Goal: Transaction & Acquisition: Purchase product/service

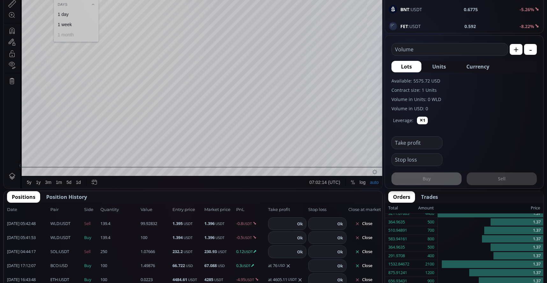
scroll to position [287, 0]
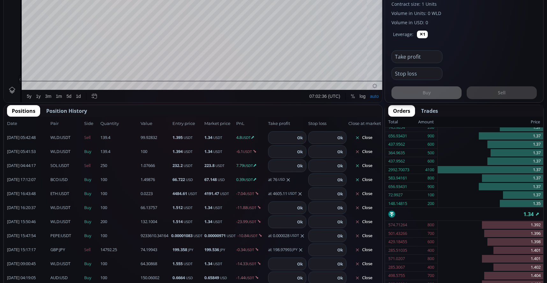
click at [371, 151] on button "Close" at bounding box center [364, 152] width 31 height 10
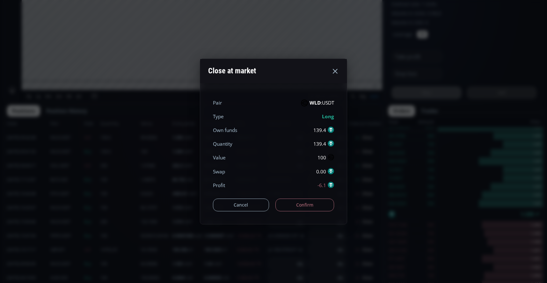
click at [314, 202] on button "Confirm" at bounding box center [305, 205] width 59 height 13
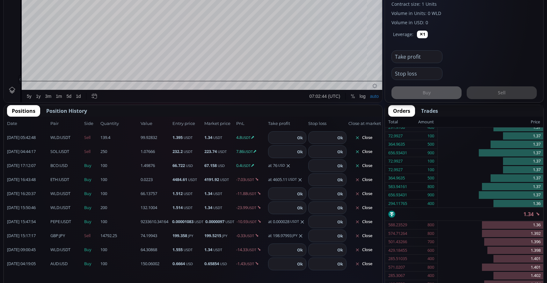
scroll to position [368, 0]
click at [364, 195] on button "Close" at bounding box center [364, 194] width 31 height 10
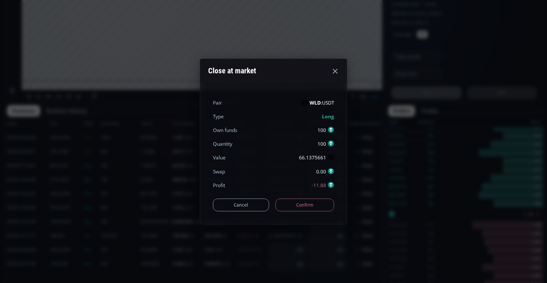
click at [305, 204] on button "Confirm" at bounding box center [305, 205] width 59 height 13
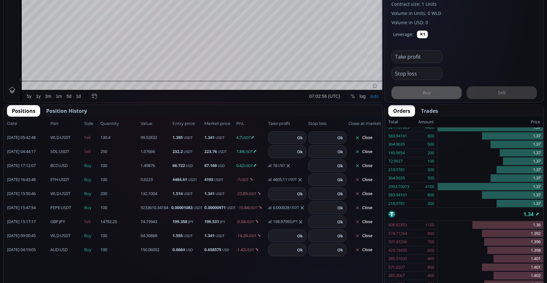
click at [366, 194] on button "Close" at bounding box center [364, 194] width 31 height 10
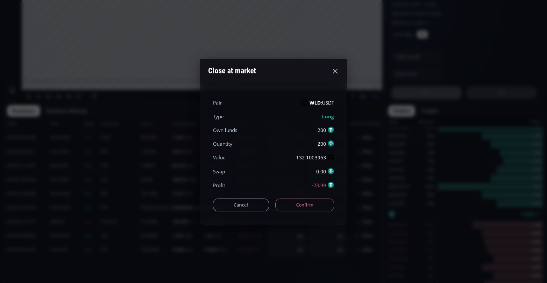
click at [301, 202] on button "Confirm" at bounding box center [305, 205] width 59 height 13
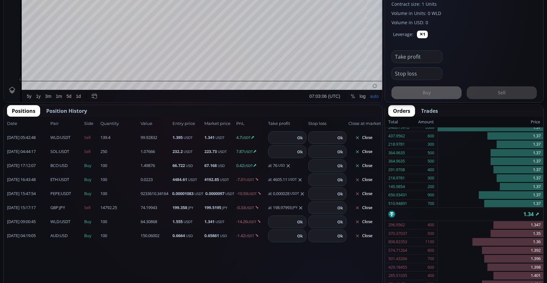
click at [371, 179] on button "Close" at bounding box center [364, 180] width 31 height 10
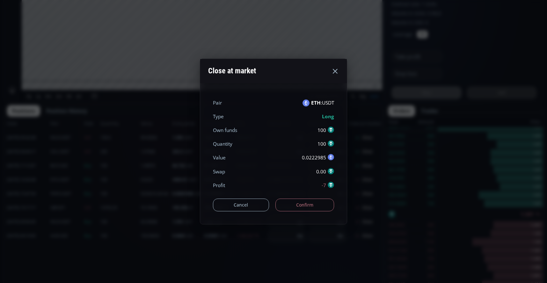
click at [318, 203] on button "Confirm" at bounding box center [305, 205] width 59 height 13
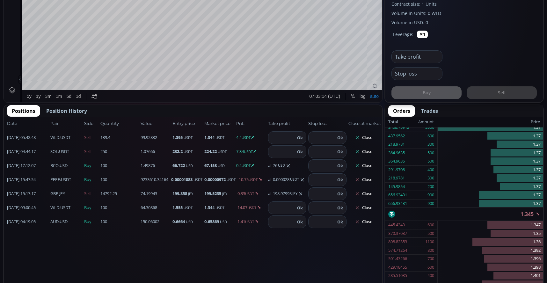
click at [370, 209] on button "Close" at bounding box center [364, 208] width 31 height 10
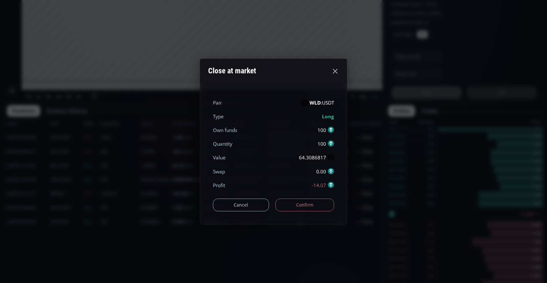
click at [305, 203] on button "Confirm" at bounding box center [305, 205] width 59 height 13
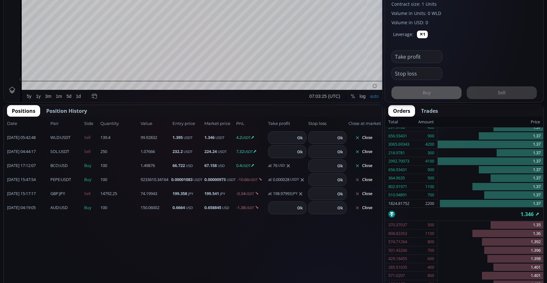
click at [369, 182] on button "Close" at bounding box center [364, 180] width 31 height 10
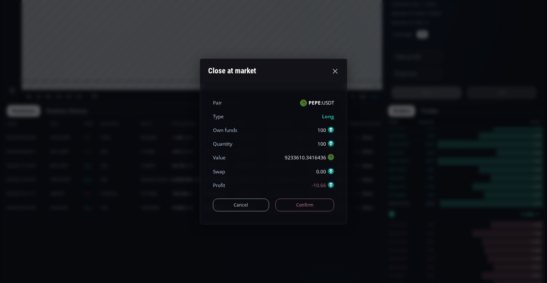
click at [315, 202] on button "Confirm" at bounding box center [305, 205] width 59 height 13
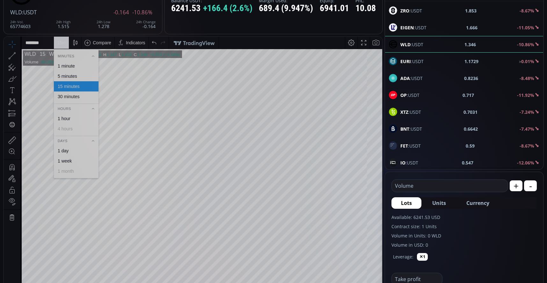
scroll to position [64, 0]
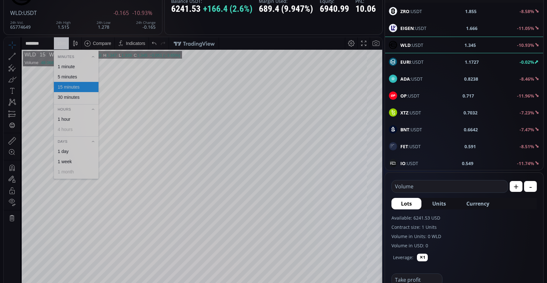
click at [444, 188] on input "text" at bounding box center [448, 186] width 113 height 12
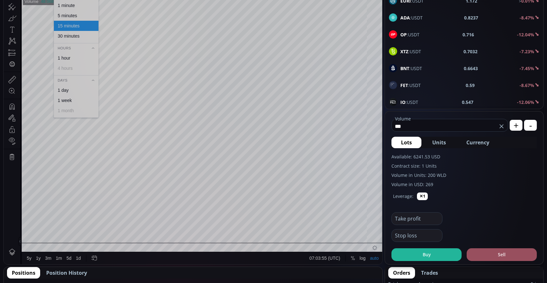
scroll to position [159, 0]
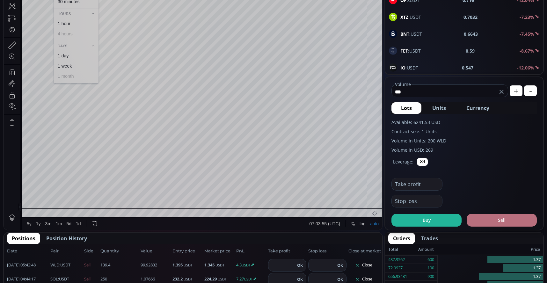
type input "***"
click at [494, 219] on button "Sell" at bounding box center [502, 220] width 70 height 13
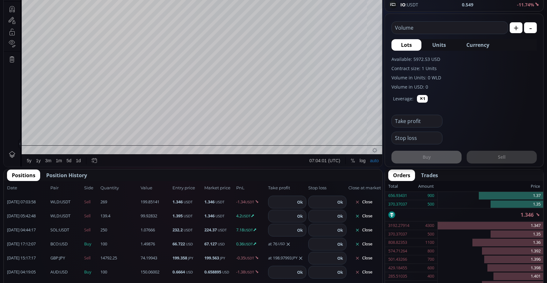
scroll to position [223, 0]
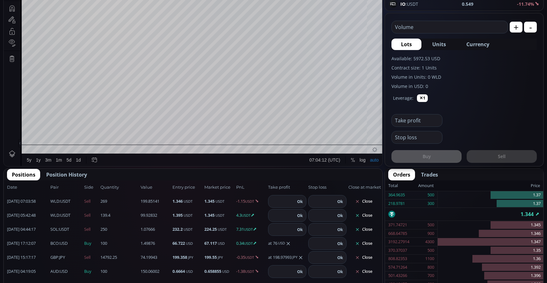
click at [460, 25] on input "text" at bounding box center [448, 27] width 113 height 12
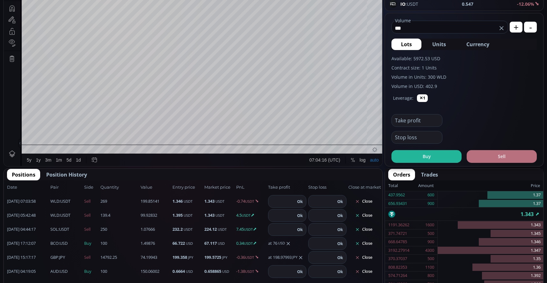
type input "***"
click at [493, 157] on button "Sell" at bounding box center [502, 156] width 70 height 13
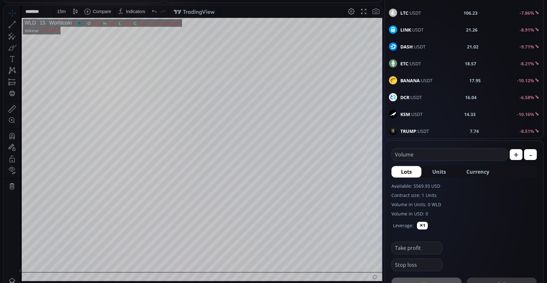
scroll to position [49, 0]
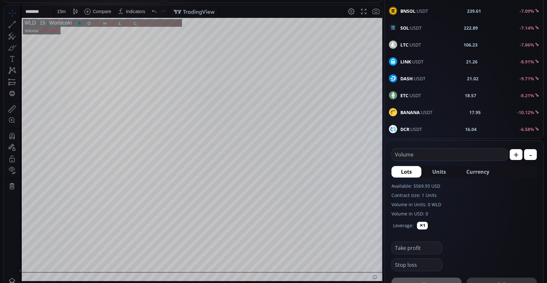
click at [424, 24] on div "SOL :USDT 222.89 -7.14%" at bounding box center [464, 28] width 151 height 8
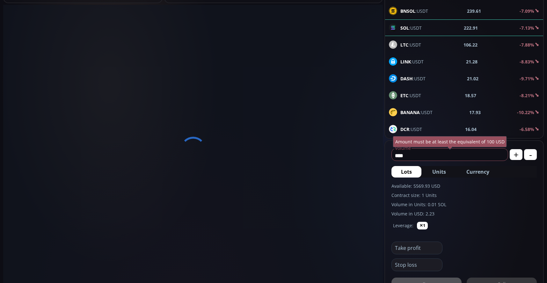
click at [452, 147] on div "Amount must be at least the equivalent of 100 USD" at bounding box center [450, 141] width 114 height 11
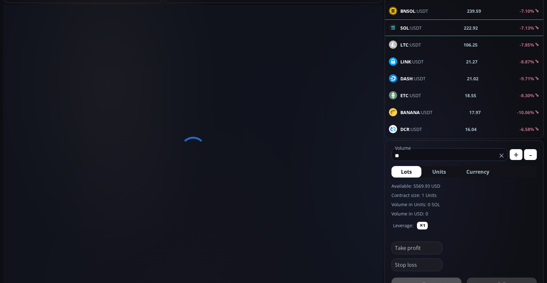
type input "*"
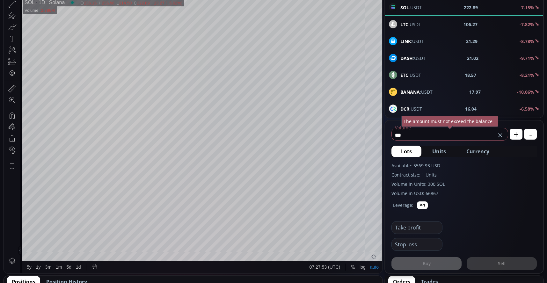
scroll to position [128, 0]
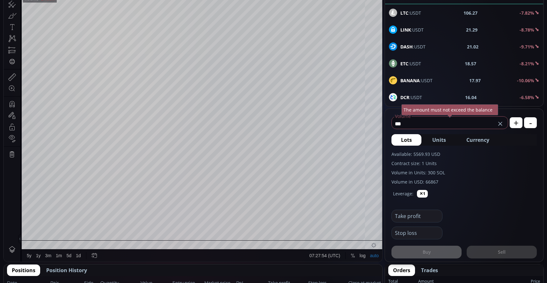
click at [517, 254] on div "Buy Sell" at bounding box center [464, 248] width 145 height 19
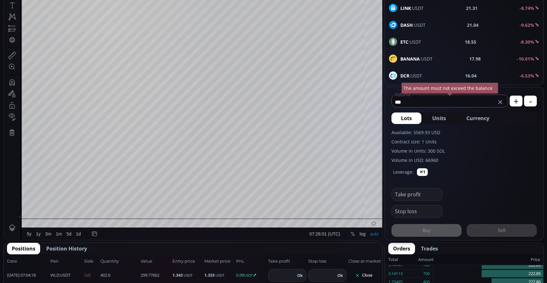
scroll to position [159, 0]
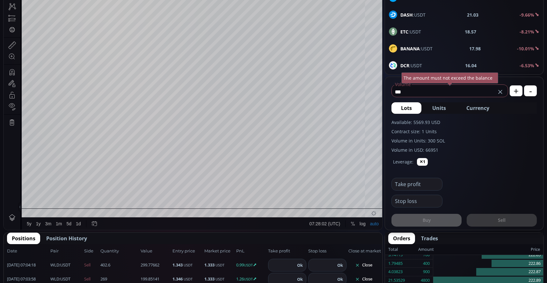
click at [481, 110] on span "Currency" at bounding box center [478, 108] width 23 height 8
click at [434, 94] on input "*****" at bounding box center [439, 92] width 95 height 10
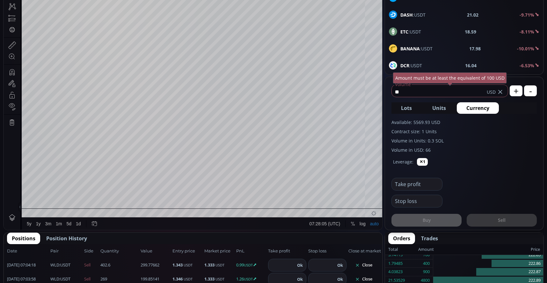
type input "*"
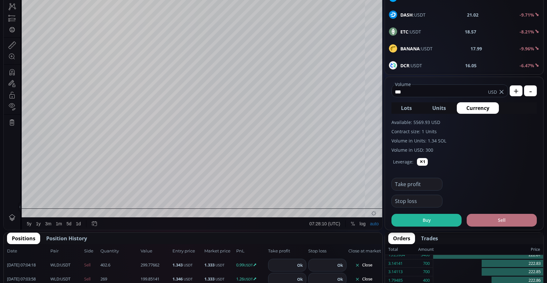
type input "***"
click at [510, 222] on button "Sell" at bounding box center [502, 220] width 70 height 13
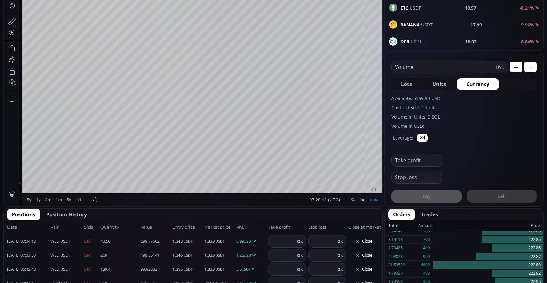
scroll to position [223, 0]
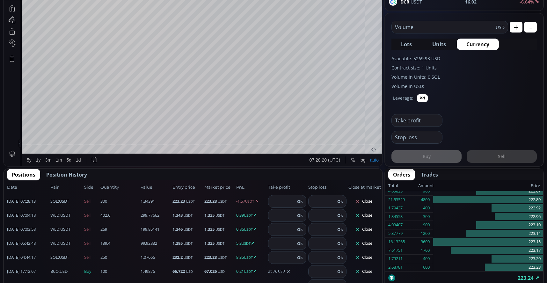
click at [368, 256] on button "Close" at bounding box center [364, 258] width 31 height 10
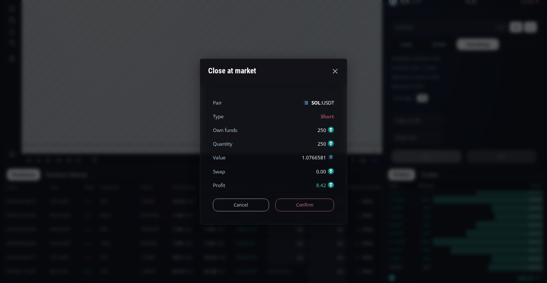
click at [305, 208] on button "Confirm" at bounding box center [305, 205] width 59 height 13
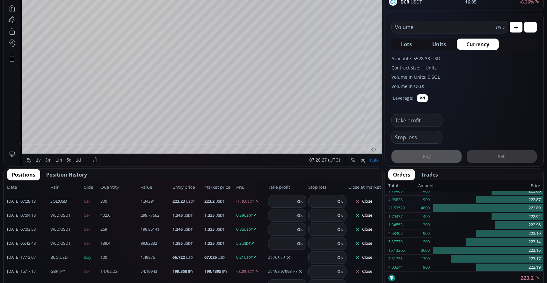
click at [367, 242] on button "Close" at bounding box center [364, 244] width 31 height 10
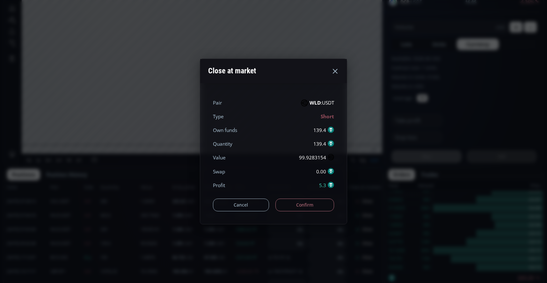
click at [304, 202] on button "Confirm" at bounding box center [305, 205] width 59 height 13
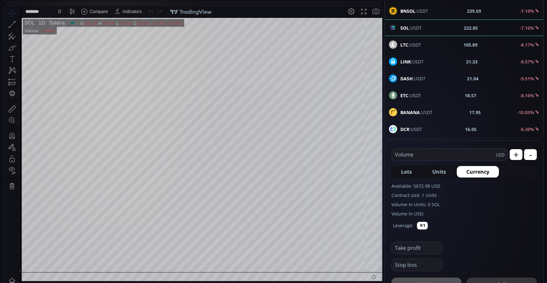
scroll to position [0, 0]
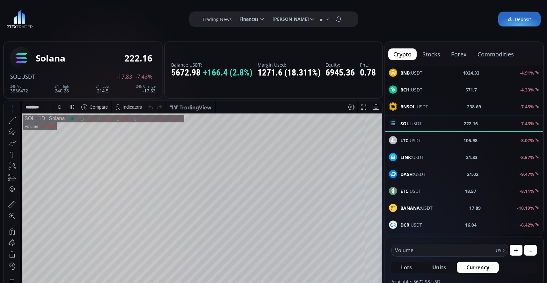
click at [57, 109] on div "D" at bounding box center [59, 107] width 5 height 12
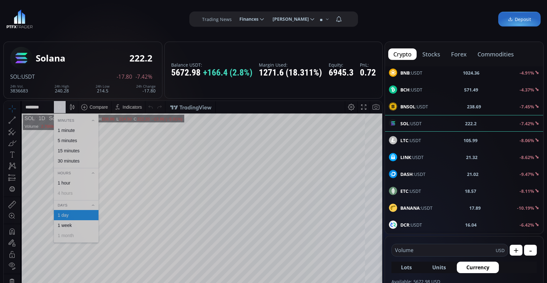
click at [72, 133] on div "1 minute" at bounding box center [76, 130] width 45 height 10
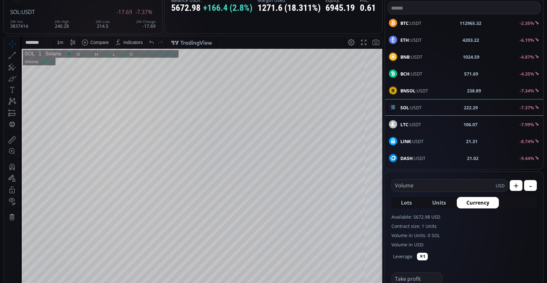
scroll to position [45, 0]
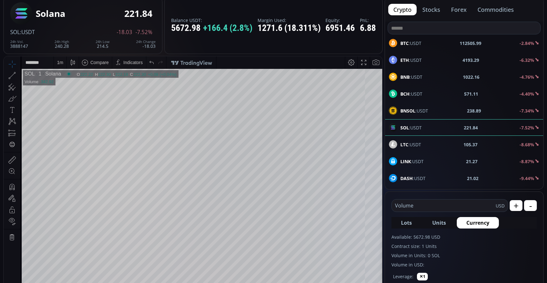
click at [458, 11] on button "forex" at bounding box center [459, 9] width 26 height 11
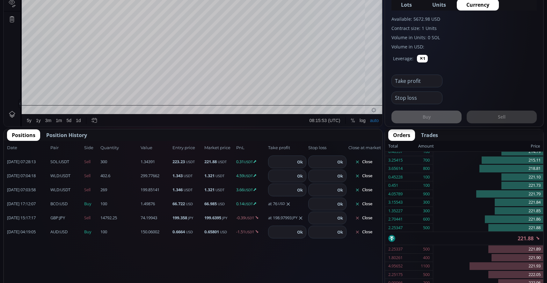
scroll to position [268, 0]
